Goal: Task Accomplishment & Management: Manage account settings

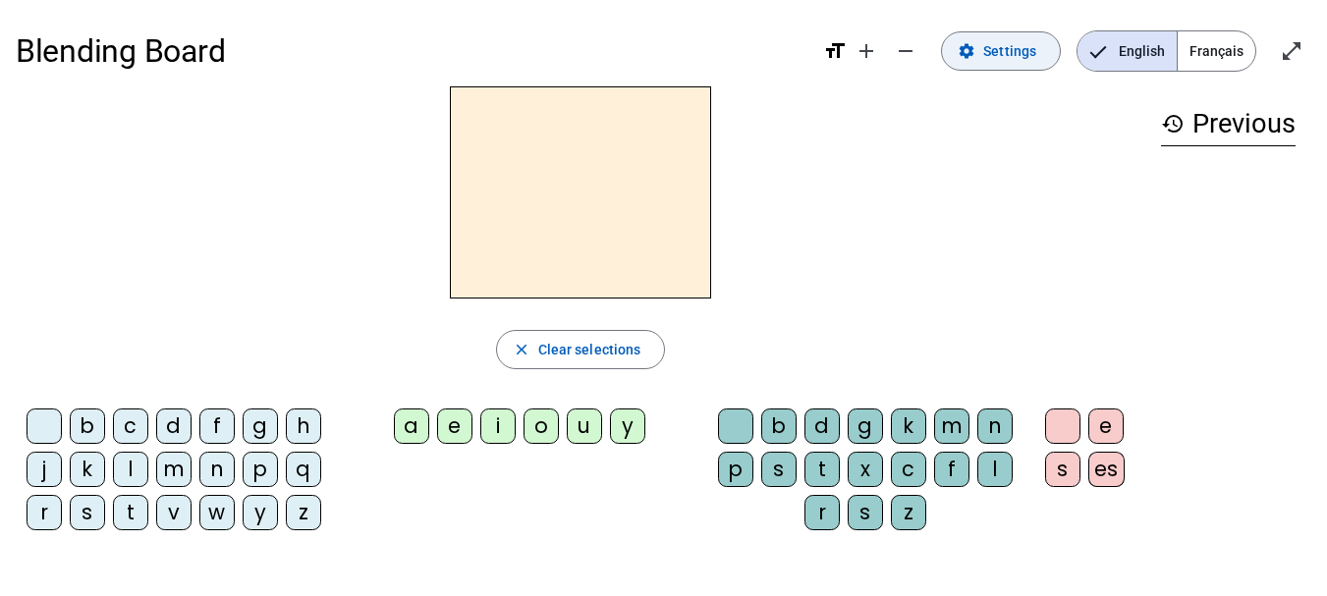
click at [1019, 53] on span "Settings" at bounding box center [1009, 51] width 53 height 24
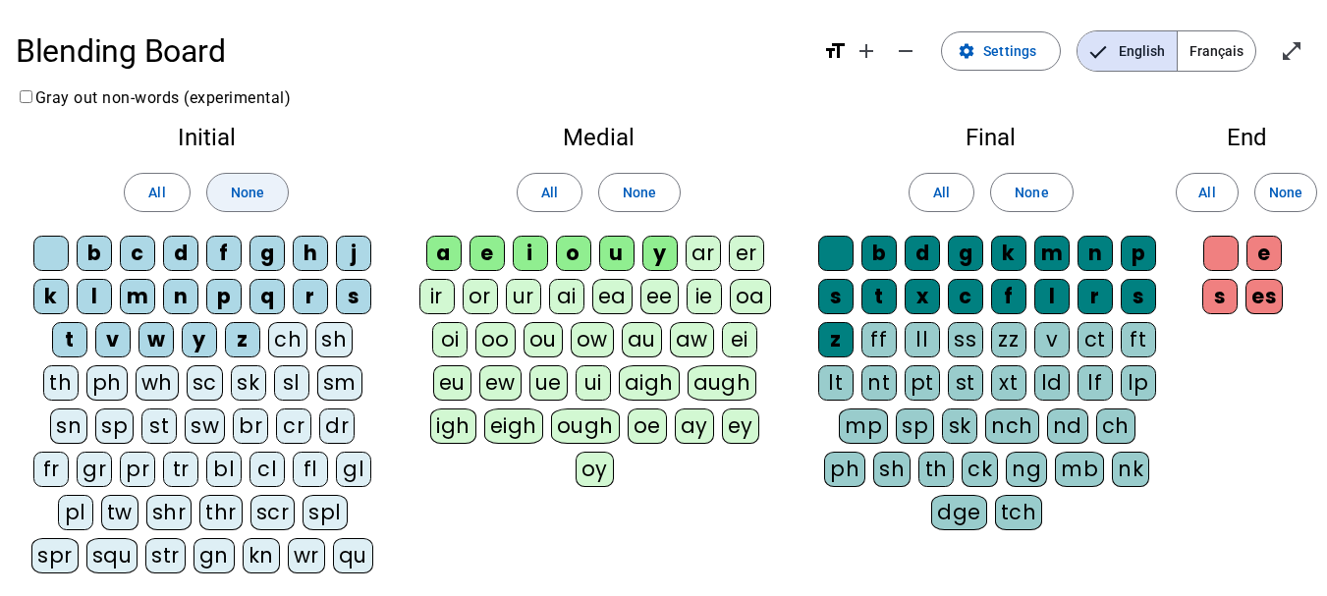
click at [250, 199] on span "None" at bounding box center [247, 193] width 33 height 24
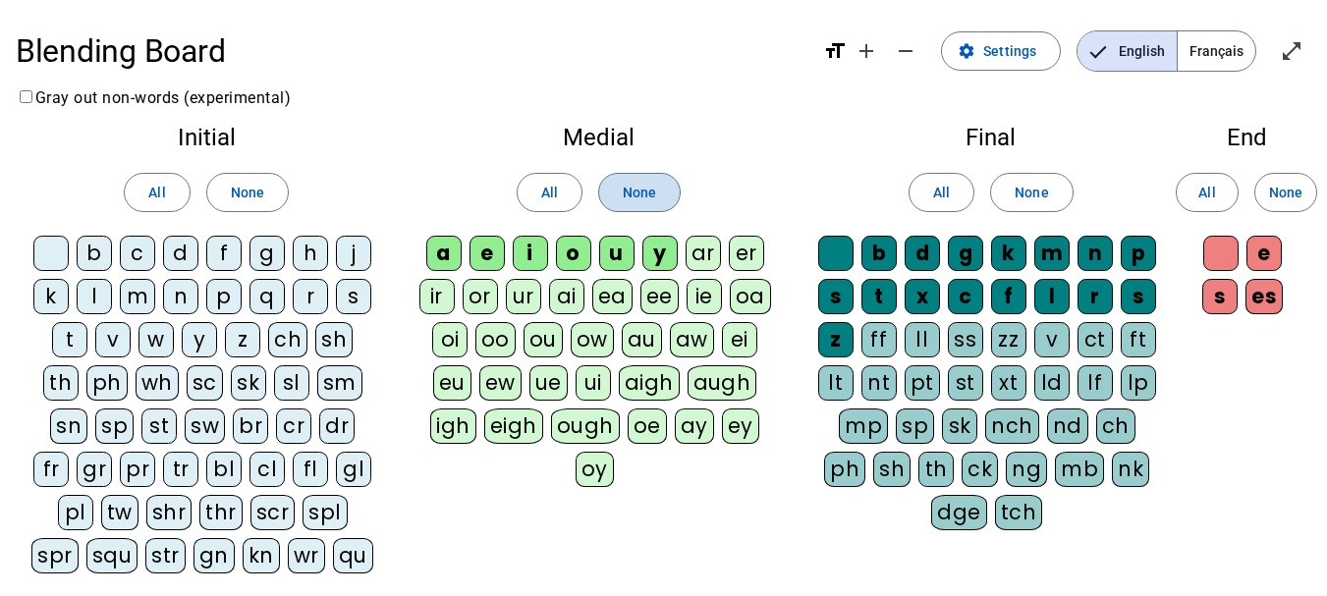
click at [648, 185] on span "None" at bounding box center [639, 193] width 33 height 24
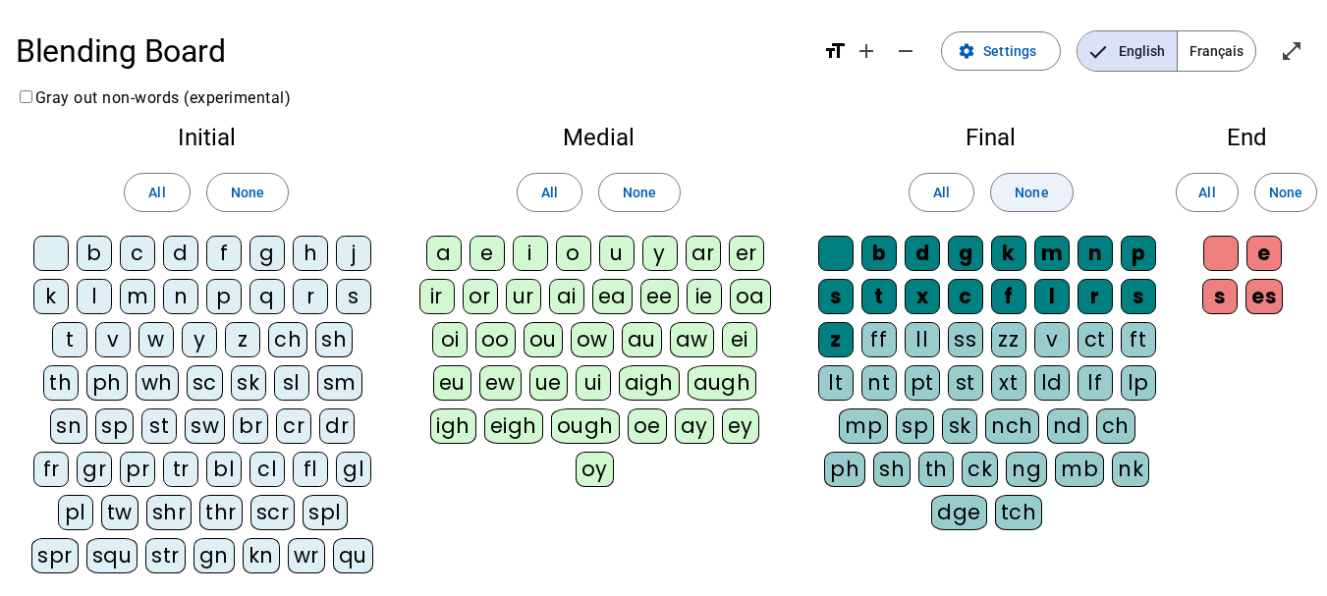
click at [1026, 184] on span "None" at bounding box center [1030, 193] width 33 height 24
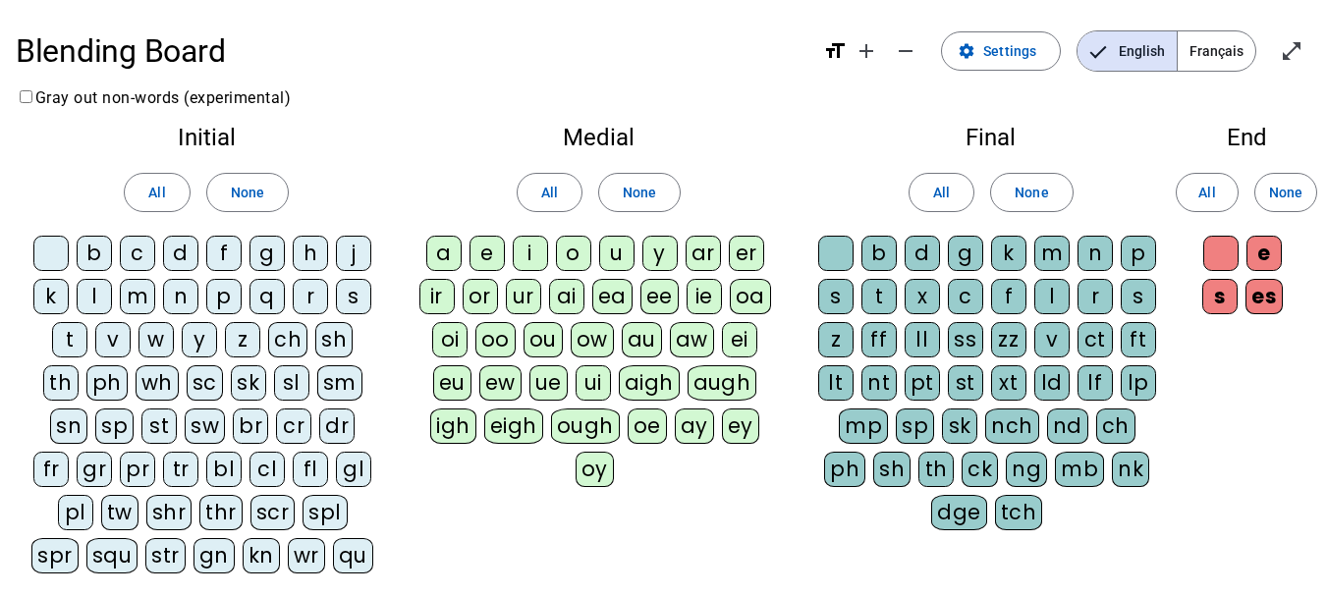
click at [95, 299] on div "l" at bounding box center [94, 296] width 35 height 35
click at [141, 295] on div "m" at bounding box center [137, 296] width 35 height 35
click at [178, 252] on div "d" at bounding box center [180, 253] width 35 height 35
click at [52, 338] on div "t" at bounding box center [69, 339] width 35 height 35
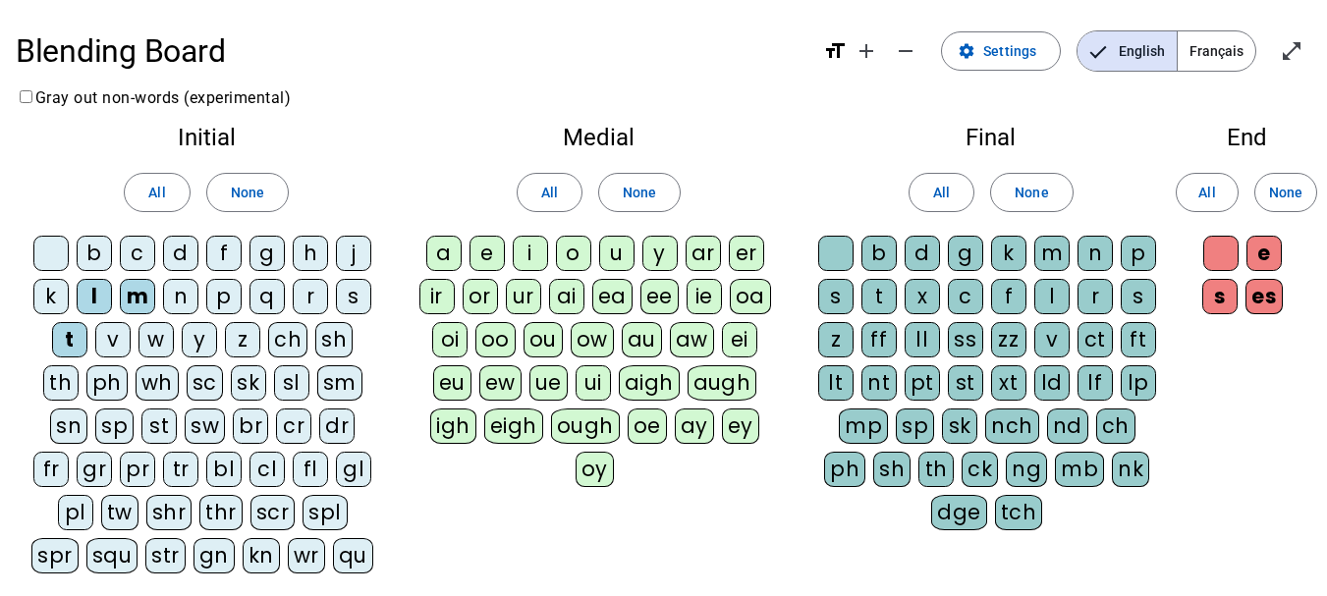
click at [447, 250] on div "a" at bounding box center [443, 253] width 35 height 35
click at [496, 243] on div "e" at bounding box center [486, 253] width 35 height 35
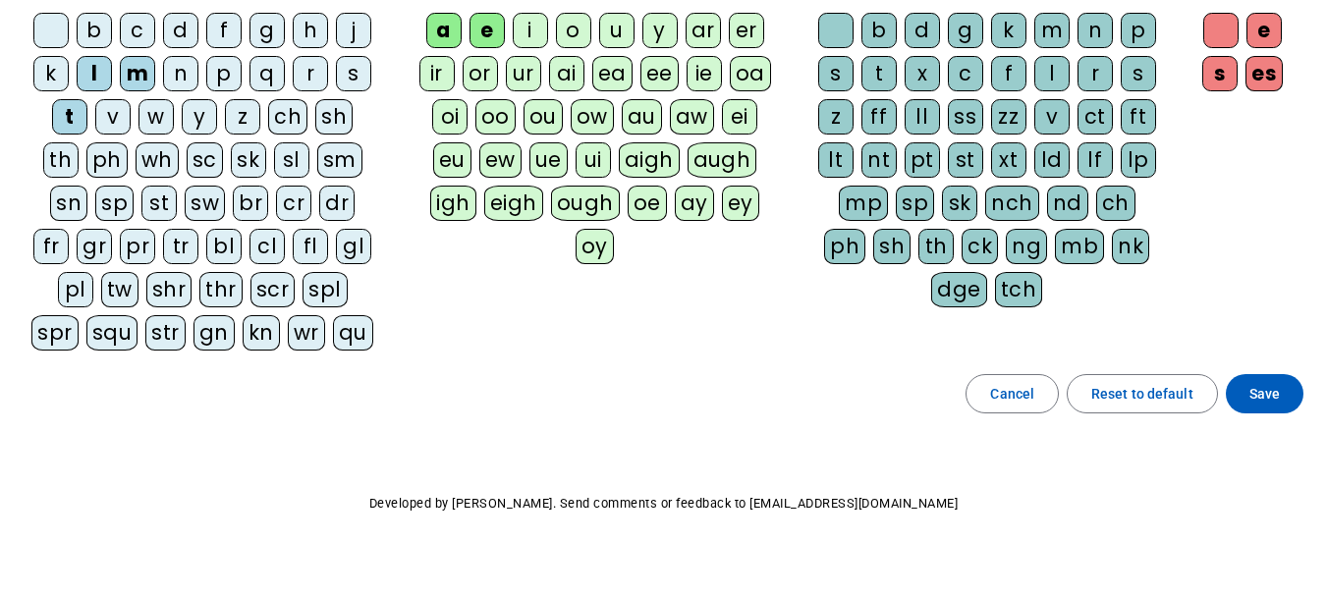
scroll to position [246, 0]
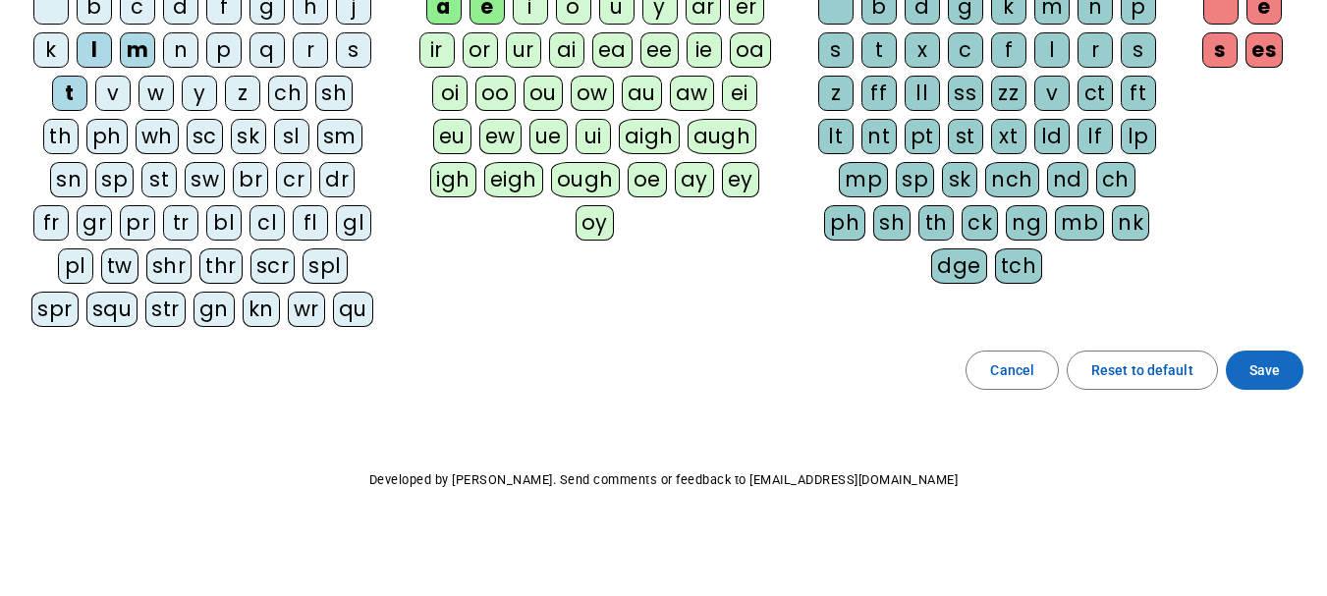
click at [1264, 355] on span at bounding box center [1265, 370] width 78 height 47
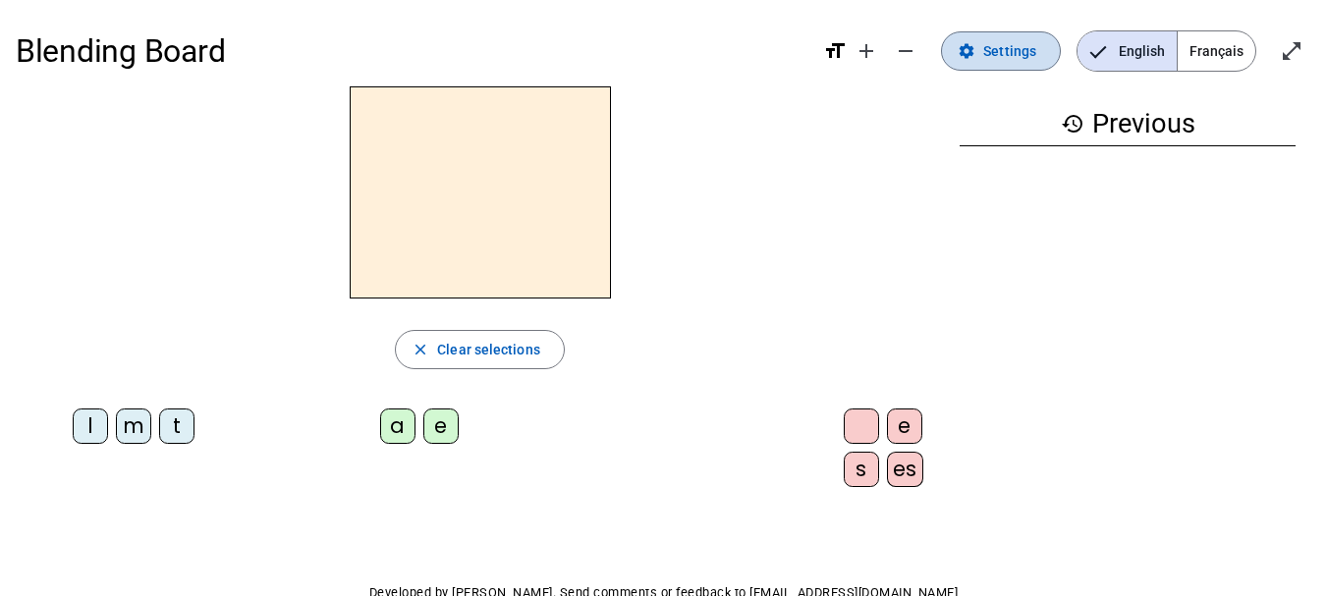
click at [1006, 57] on span "Settings" at bounding box center [1009, 51] width 53 height 24
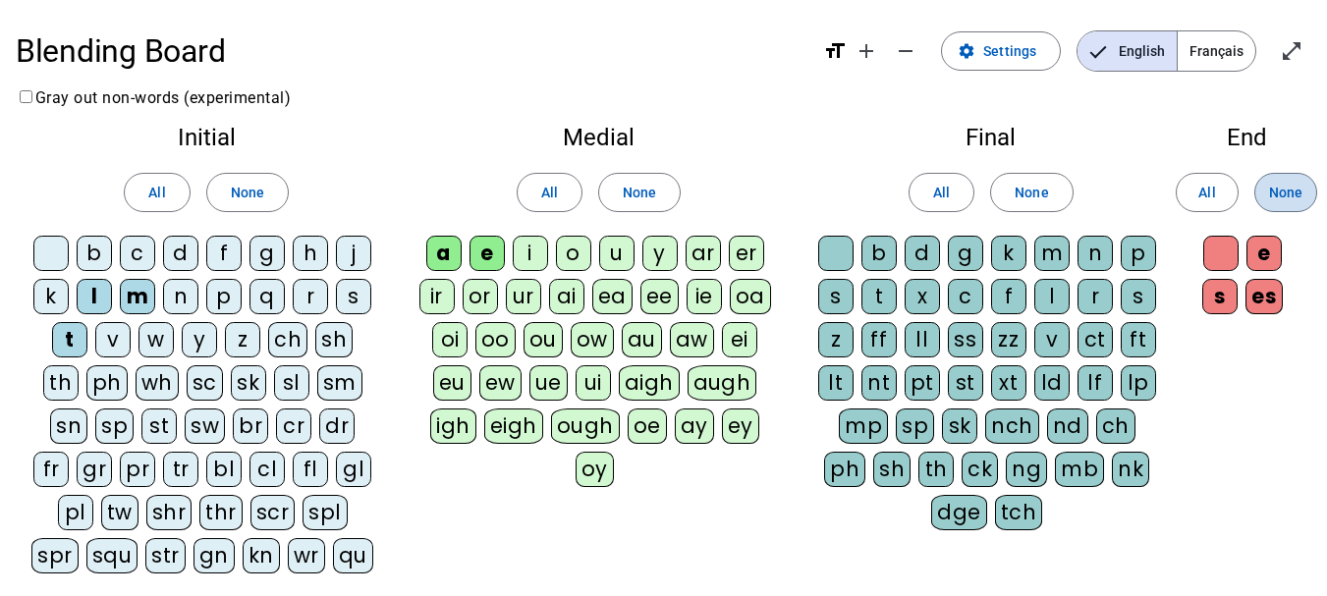
click at [1279, 189] on span "None" at bounding box center [1285, 193] width 33 height 24
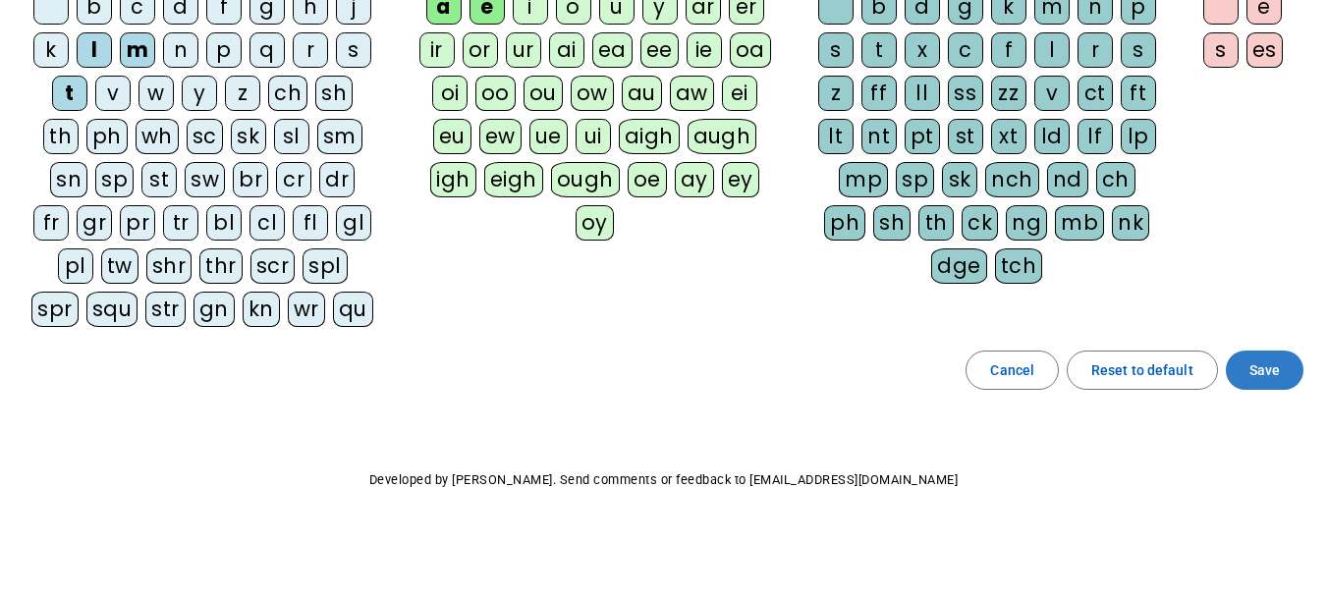
click at [1252, 357] on span at bounding box center [1265, 370] width 78 height 47
